Goal: Information Seeking & Learning: Learn about a topic

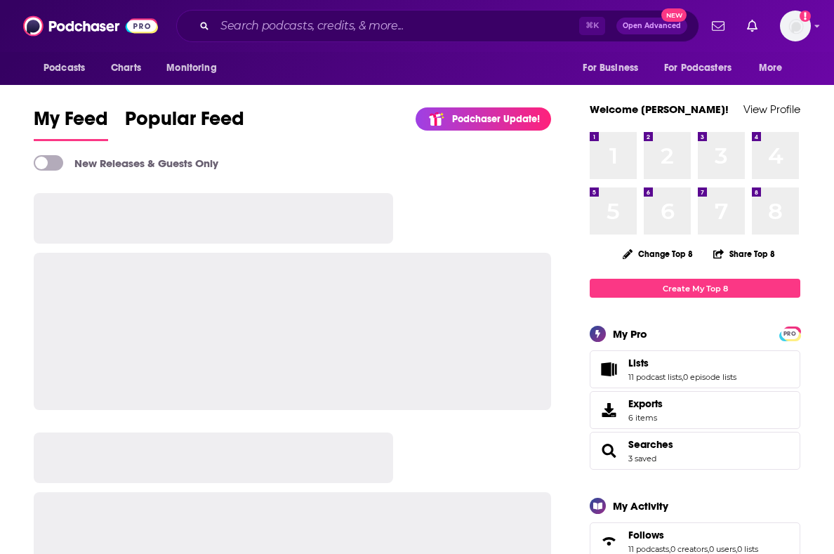
click at [348, 11] on div "⌘ K Open Advanced New" at bounding box center [437, 26] width 523 height 32
click at [346, 31] on input "Search podcasts, credits, & more..." at bounding box center [397, 26] width 364 height 22
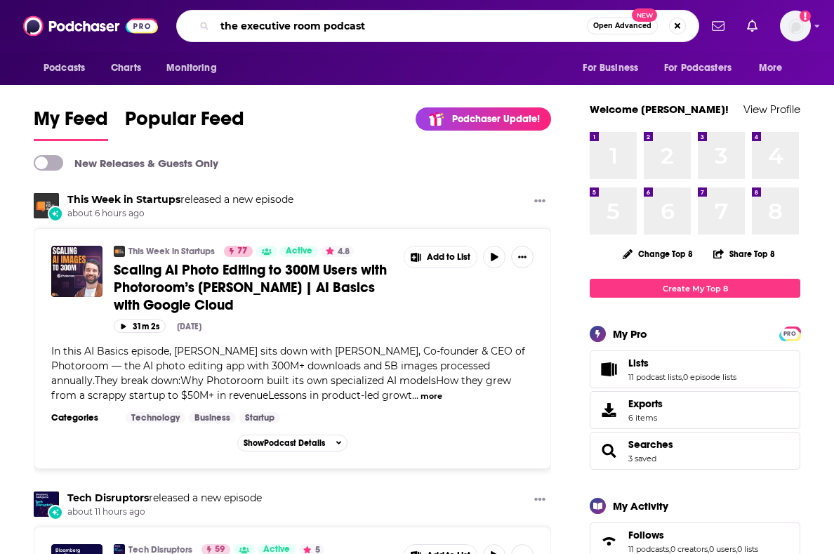
type input "the executive room podcast"
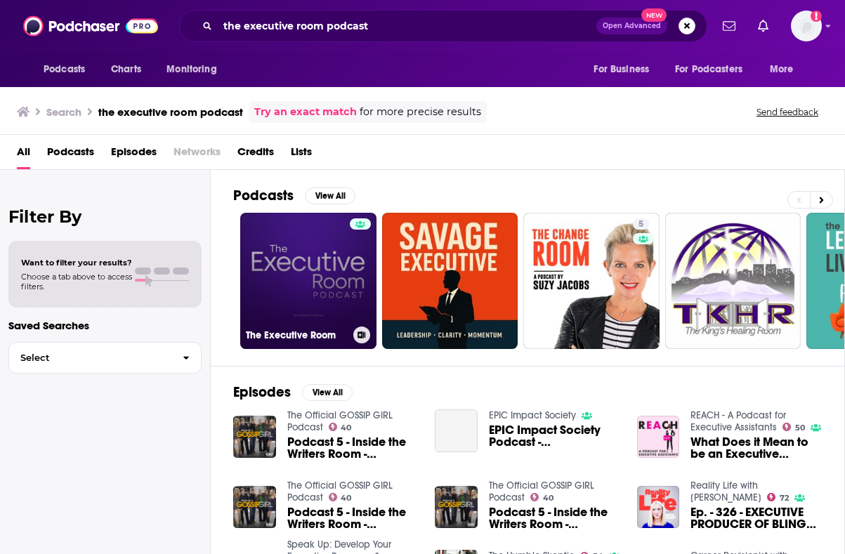
click at [344, 292] on link "The Executive Room" at bounding box center [308, 281] width 136 height 136
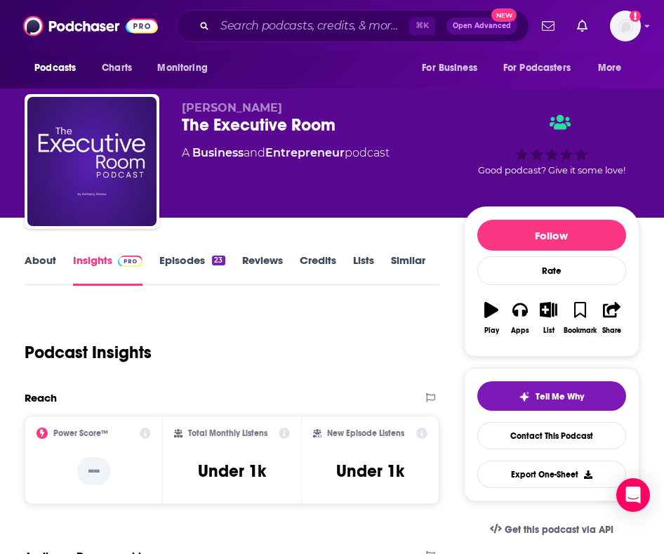
click at [200, 262] on link "Episodes 23" at bounding box center [191, 269] width 65 height 32
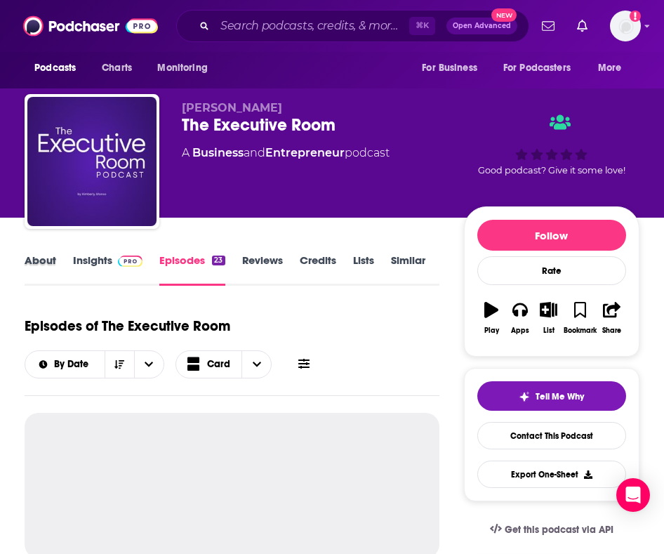
click at [57, 255] on div "About" at bounding box center [49, 269] width 48 height 32
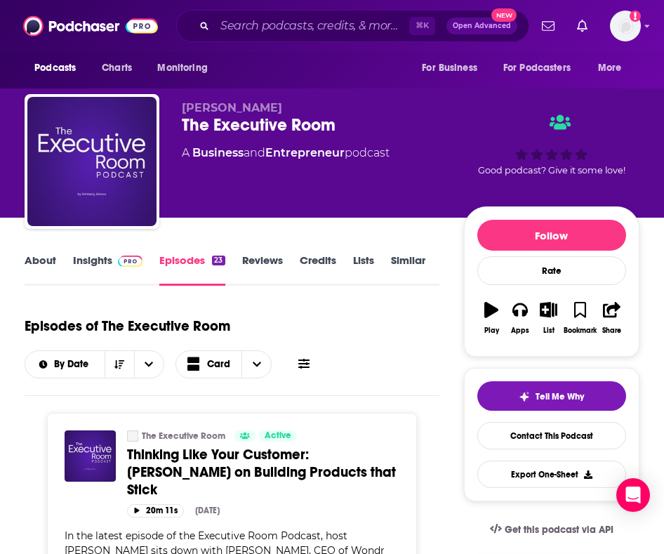
click at [49, 259] on link "About" at bounding box center [41, 269] width 32 height 32
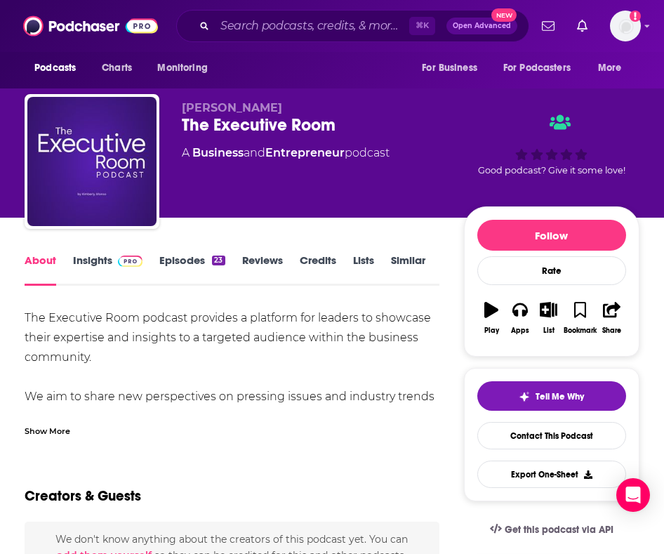
click at [81, 436] on div "Show More" at bounding box center [232, 426] width 415 height 24
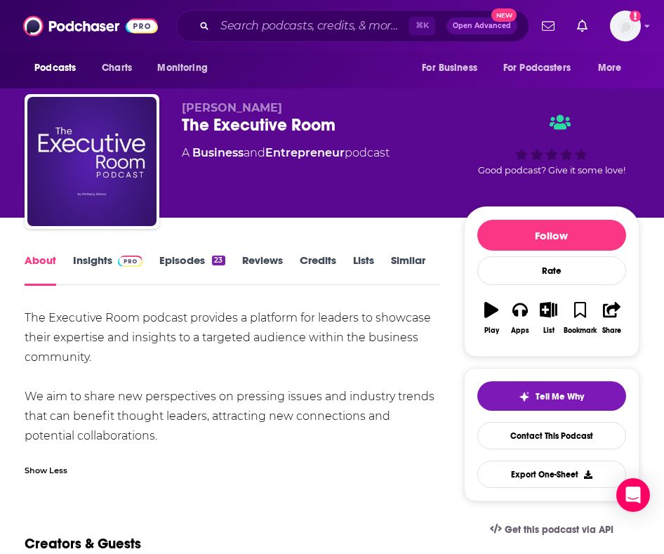
click at [185, 258] on link "Episodes 23" at bounding box center [191, 269] width 65 height 32
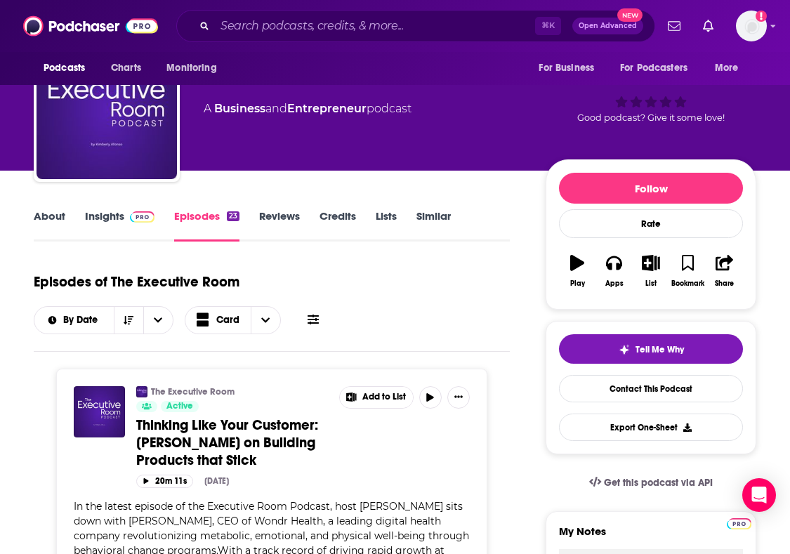
scroll to position [270, 0]
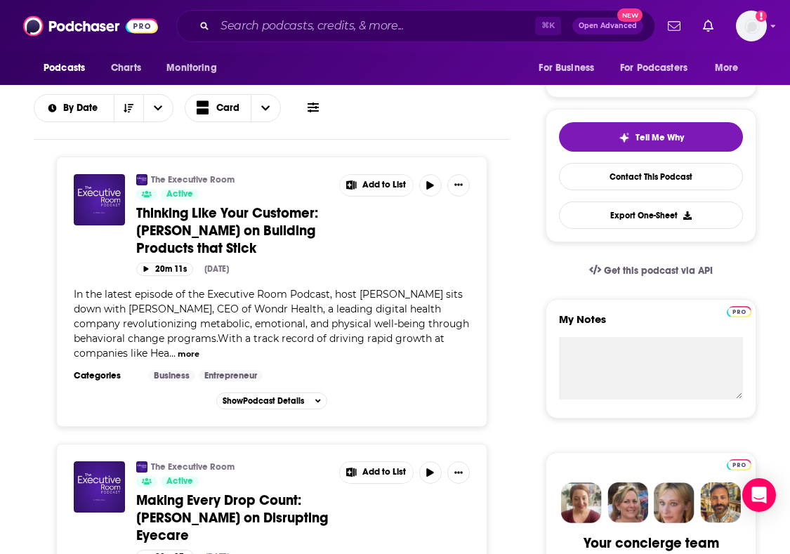
click at [111, 266] on div "The Executive Room Active Thinking Like Your Customer: [PERSON_NAME] on Buildin…" at bounding box center [272, 225] width 396 height 102
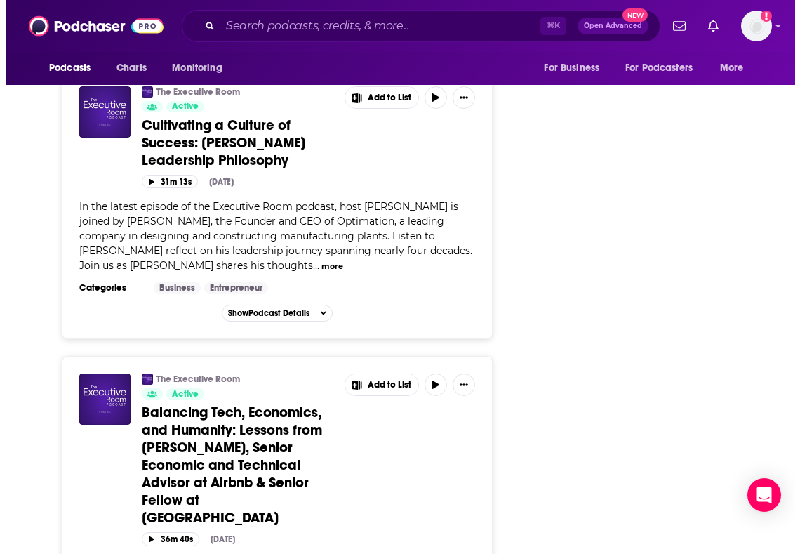
scroll to position [0, 0]
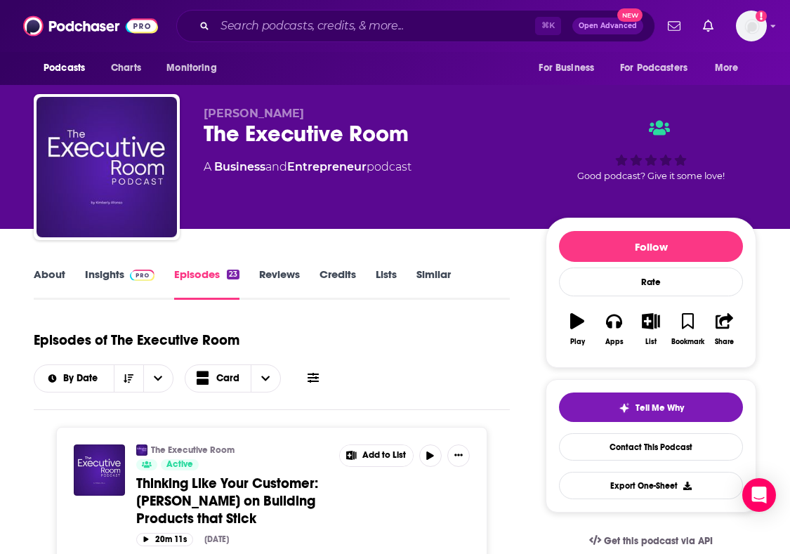
click at [113, 272] on link "Insights" at bounding box center [120, 283] width 70 height 32
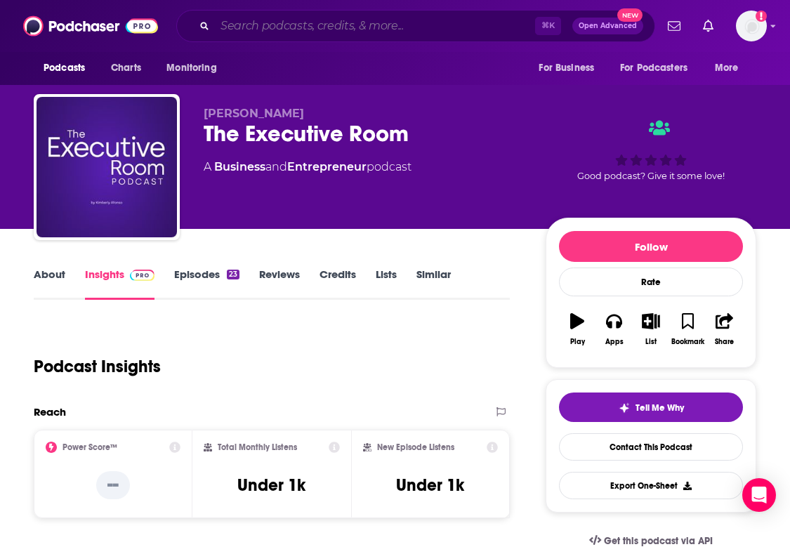
click at [344, 29] on input "Search podcasts, credits, & more..." at bounding box center [375, 26] width 320 height 22
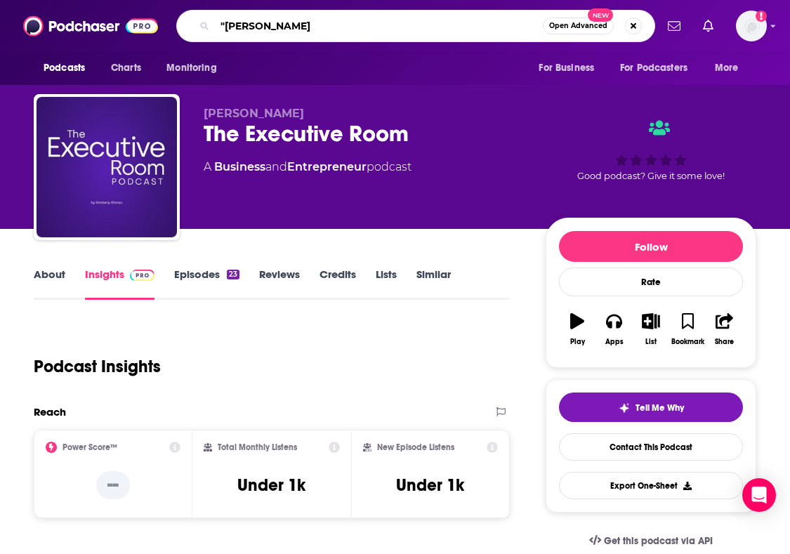
type input ""[PERSON_NAME]""
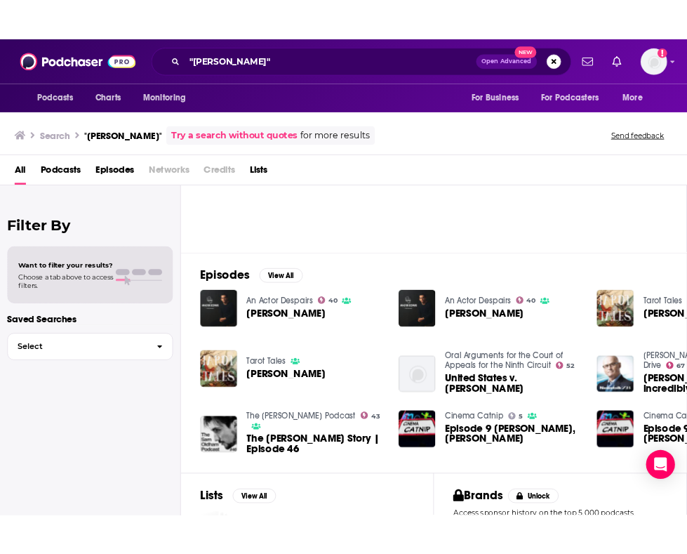
scroll to position [124, 0]
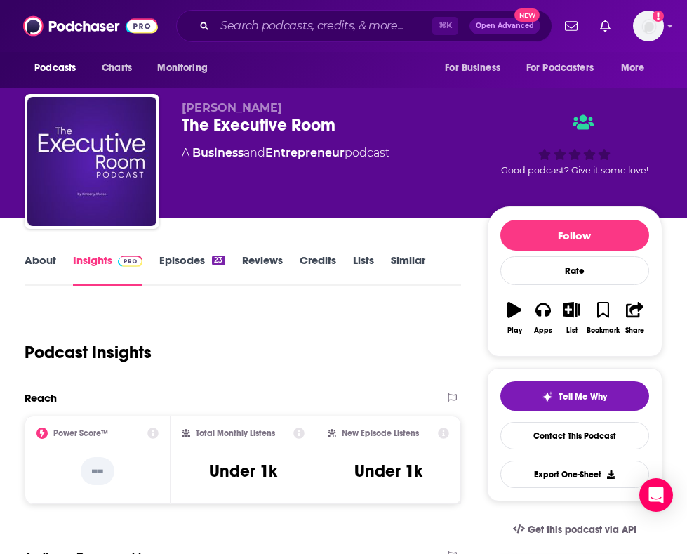
click at [185, 254] on link "Episodes 23" at bounding box center [191, 269] width 65 height 32
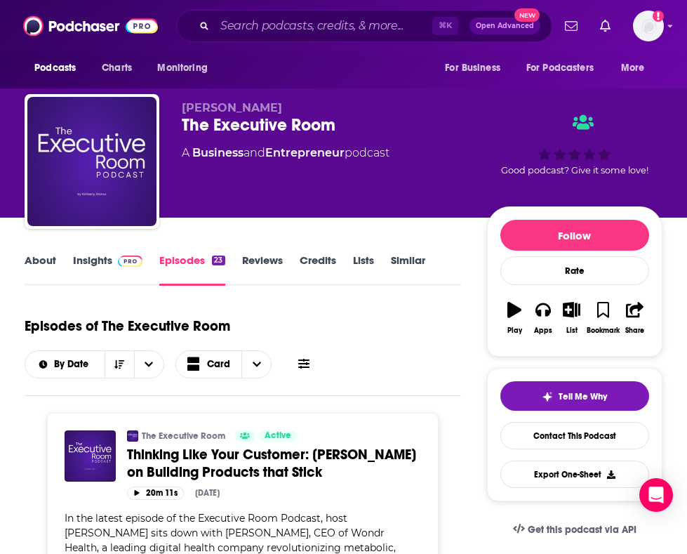
click at [320, 366] on div "Episodes of The Executive Room By Date Card" at bounding box center [243, 343] width 437 height 70
click at [307, 364] on icon at bounding box center [303, 364] width 11 height 10
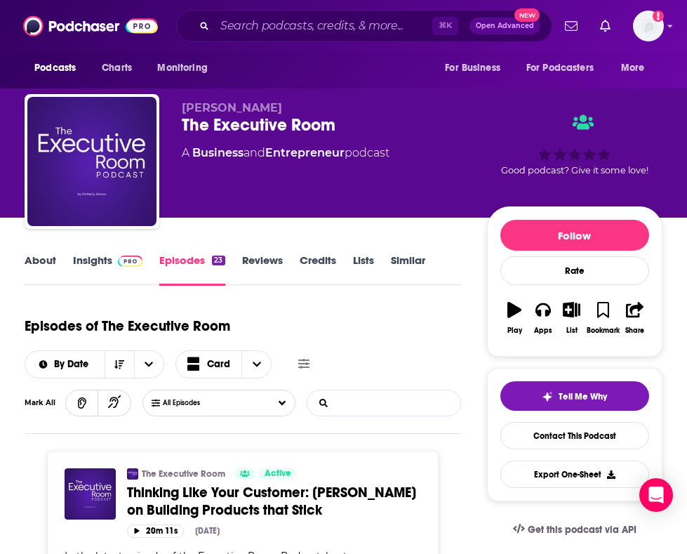
click at [401, 397] on input "List Search Input" at bounding box center [381, 402] width 147 height 25
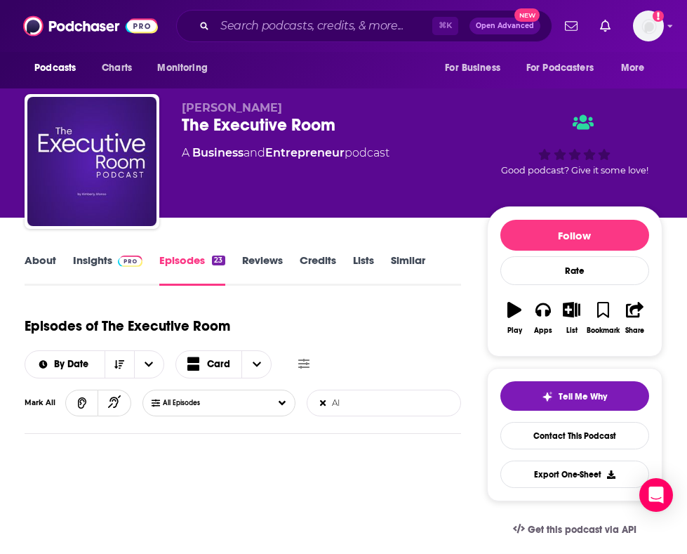
type input "AI"
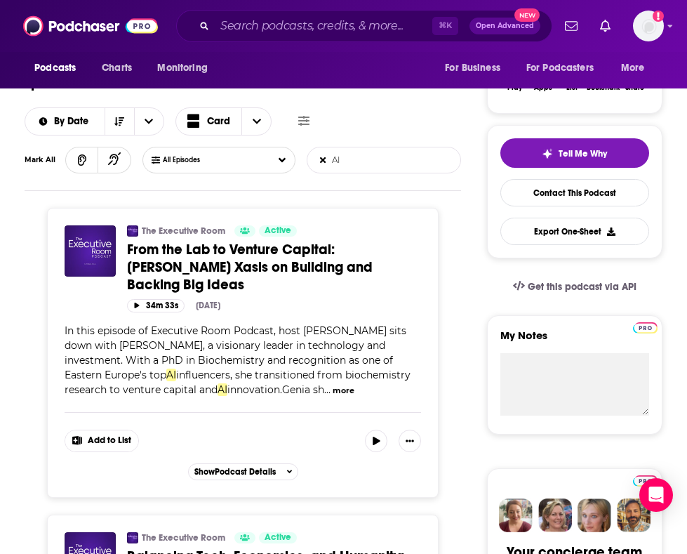
scroll to position [277, 0]
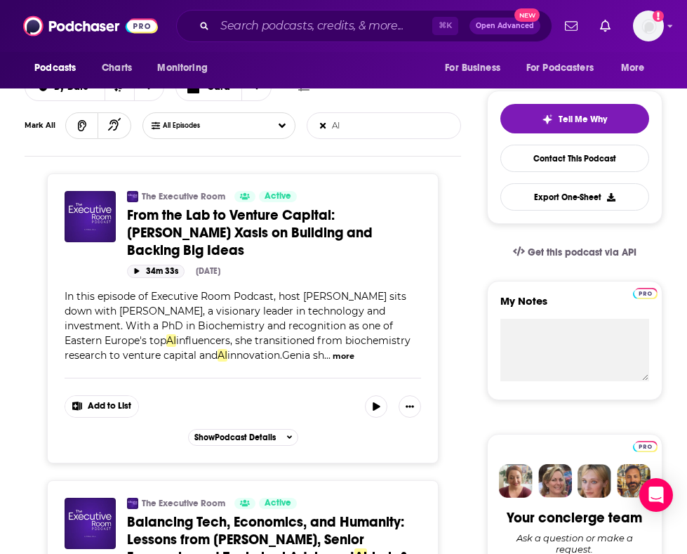
click at [136, 265] on button "34m 33s" at bounding box center [156, 271] width 58 height 13
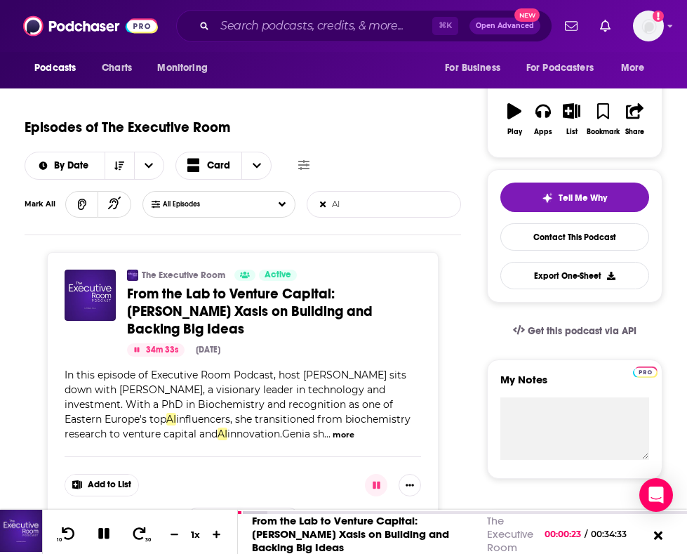
scroll to position [190, 0]
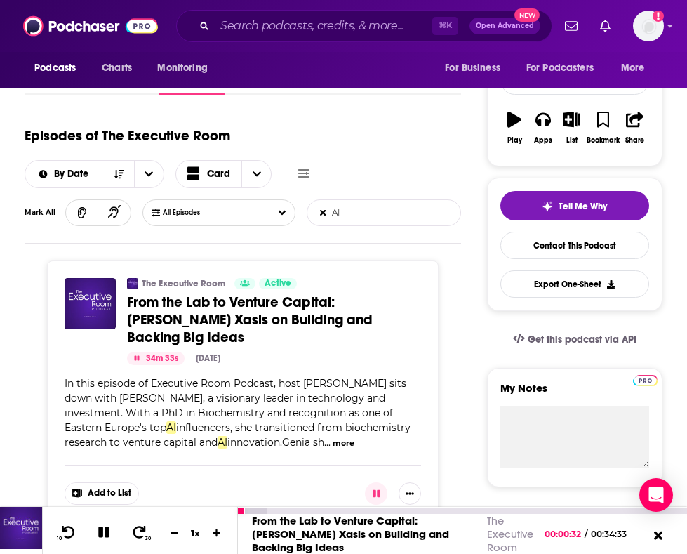
click at [105, 527] on icon at bounding box center [103, 532] width 11 height 11
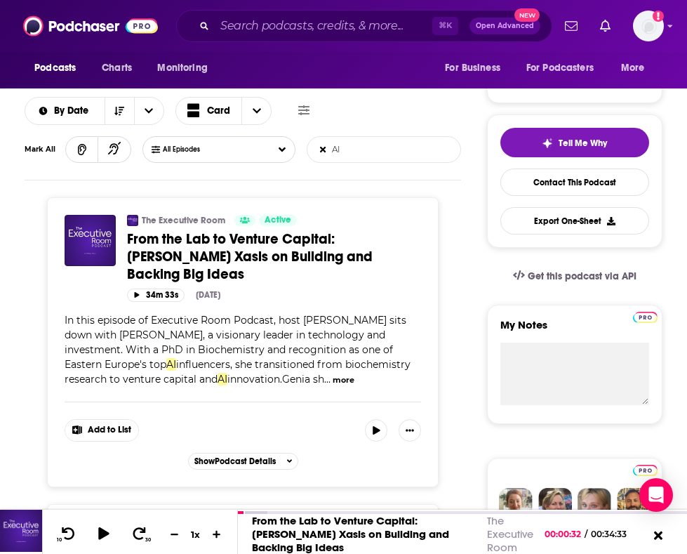
scroll to position [180, 0]
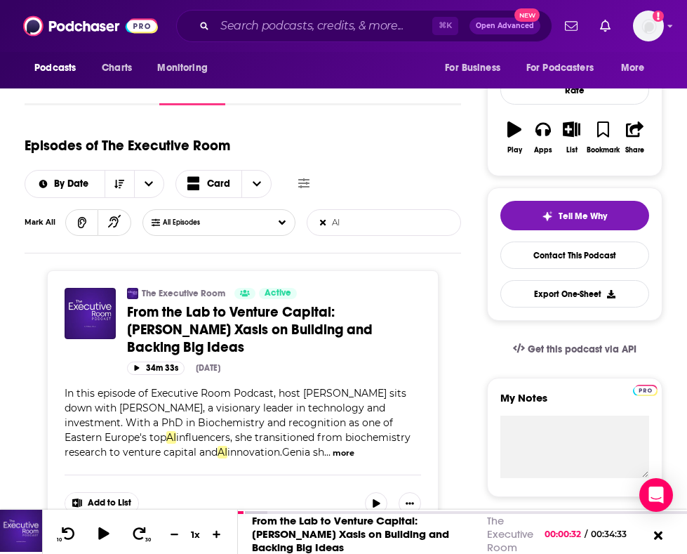
drag, startPoint x: 361, startPoint y: 234, endPoint x: 333, endPoint y: 223, distance: 30.0
click at [359, 232] on input "AI" at bounding box center [381, 222] width 147 height 25
click at [326, 224] on input "AI" at bounding box center [381, 222] width 147 height 25
click at [324, 223] on icon at bounding box center [323, 223] width 6 height 6
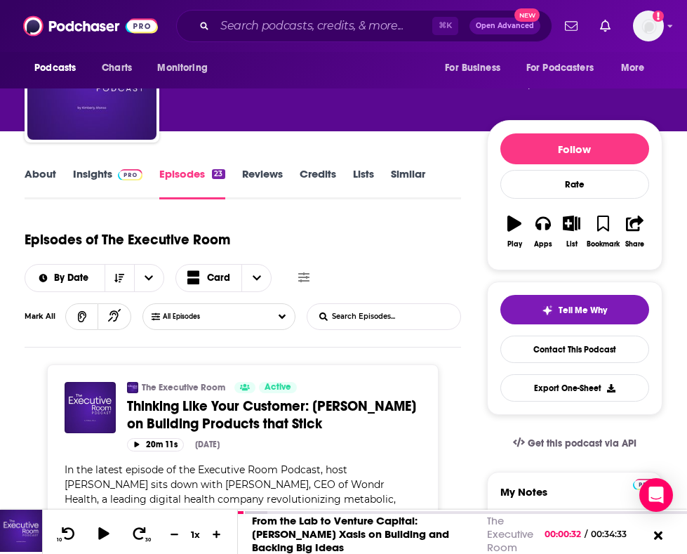
scroll to position [150, 0]
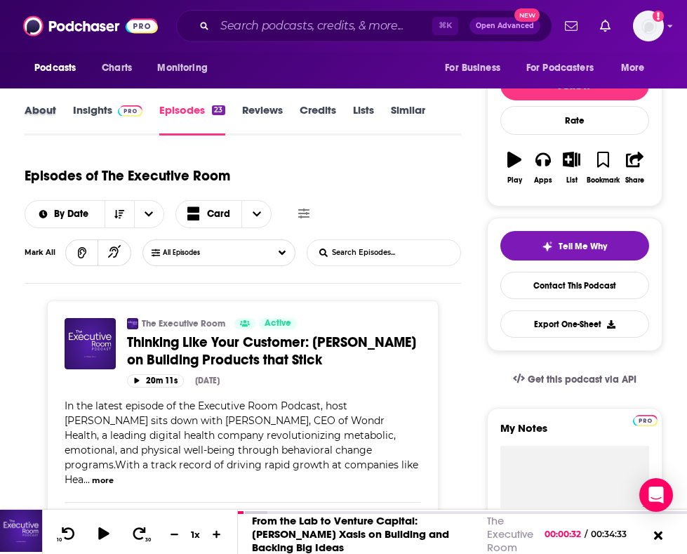
drag, startPoint x: 61, startPoint y: 115, endPoint x: 50, endPoint y: 115, distance: 11.2
click at [60, 115] on div "About" at bounding box center [49, 119] width 48 height 32
click at [50, 115] on link "About" at bounding box center [41, 119] width 32 height 32
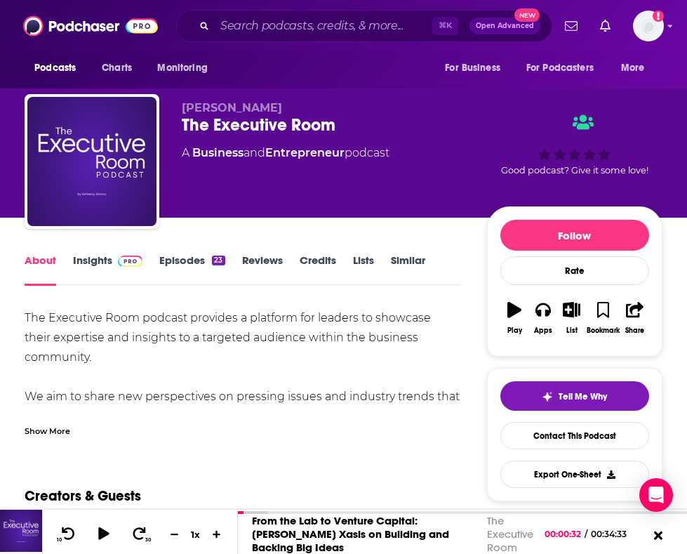
click at [52, 422] on div "Show More" at bounding box center [243, 426] width 437 height 24
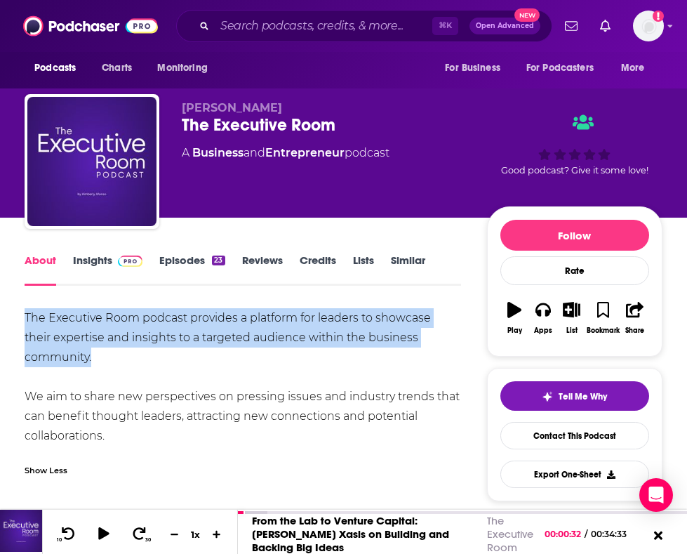
drag, startPoint x: 22, startPoint y: 313, endPoint x: 128, endPoint y: 356, distance: 113.7
copy div "The Executive Room podcast provides a platform for leaders to showcase their ex…"
drag, startPoint x: 105, startPoint y: 440, endPoint x: 28, endPoint y: 399, distance: 87.0
click at [28, 399] on div "The Executive Room podcast provides a platform for leaders to showcase their ex…" at bounding box center [243, 377] width 437 height 138
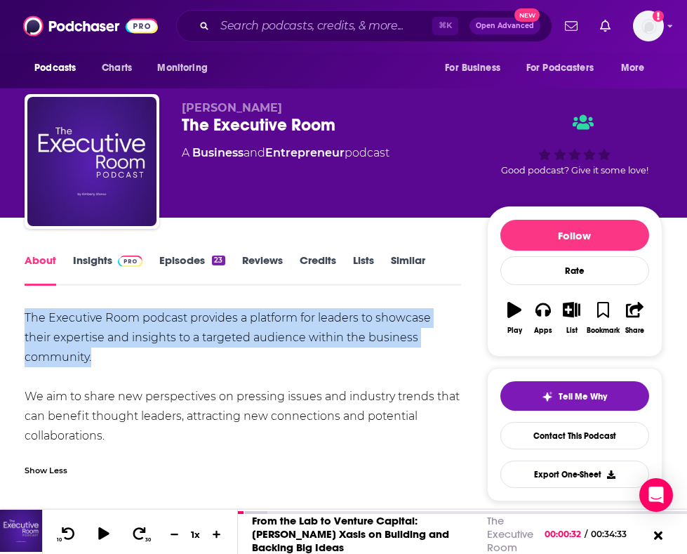
copy div "We aim to share new perspectives on pressing issues and industry trends that ca…"
